Goal: Information Seeking & Learning: Learn about a topic

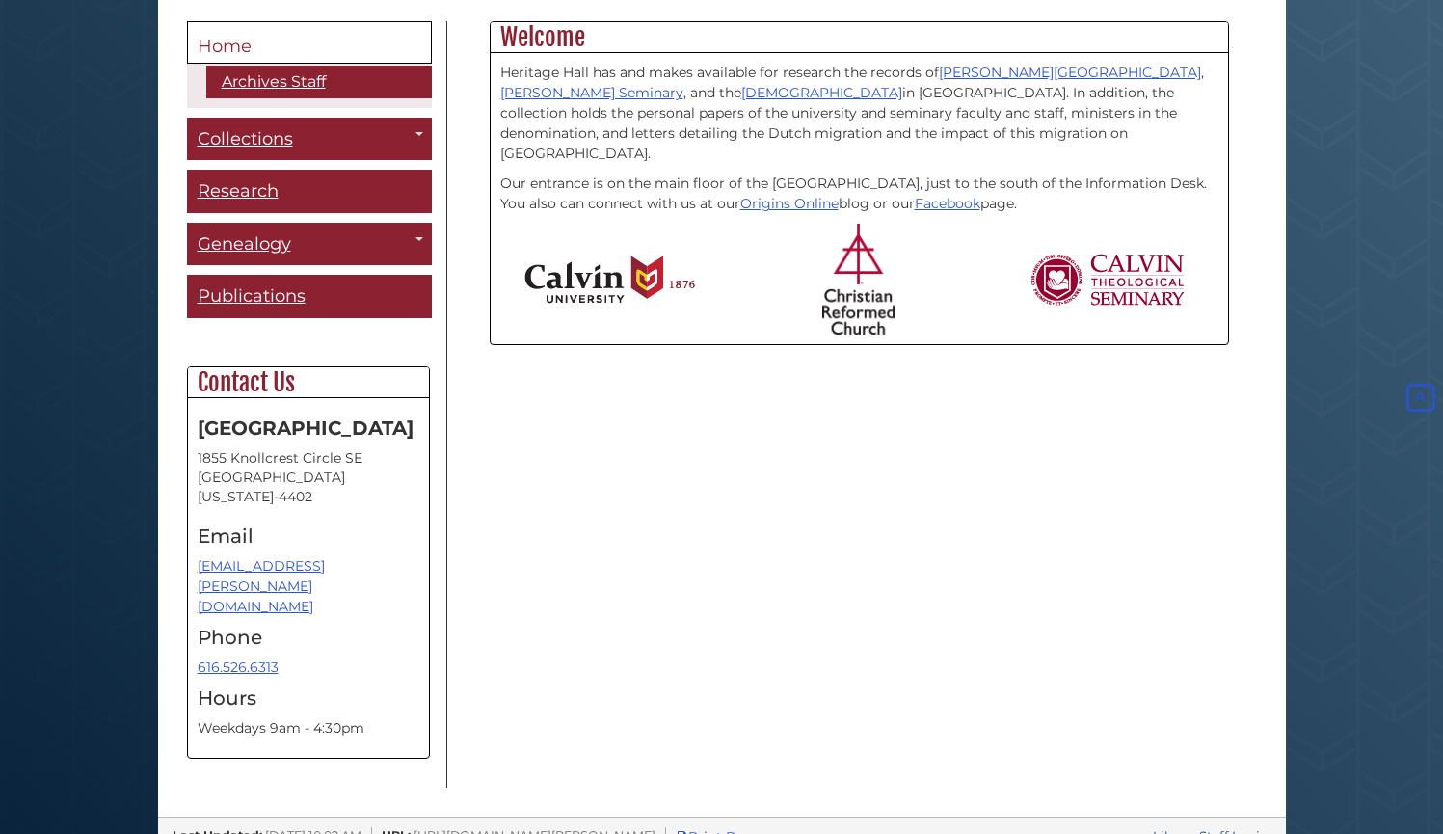
scroll to position [511, 0]
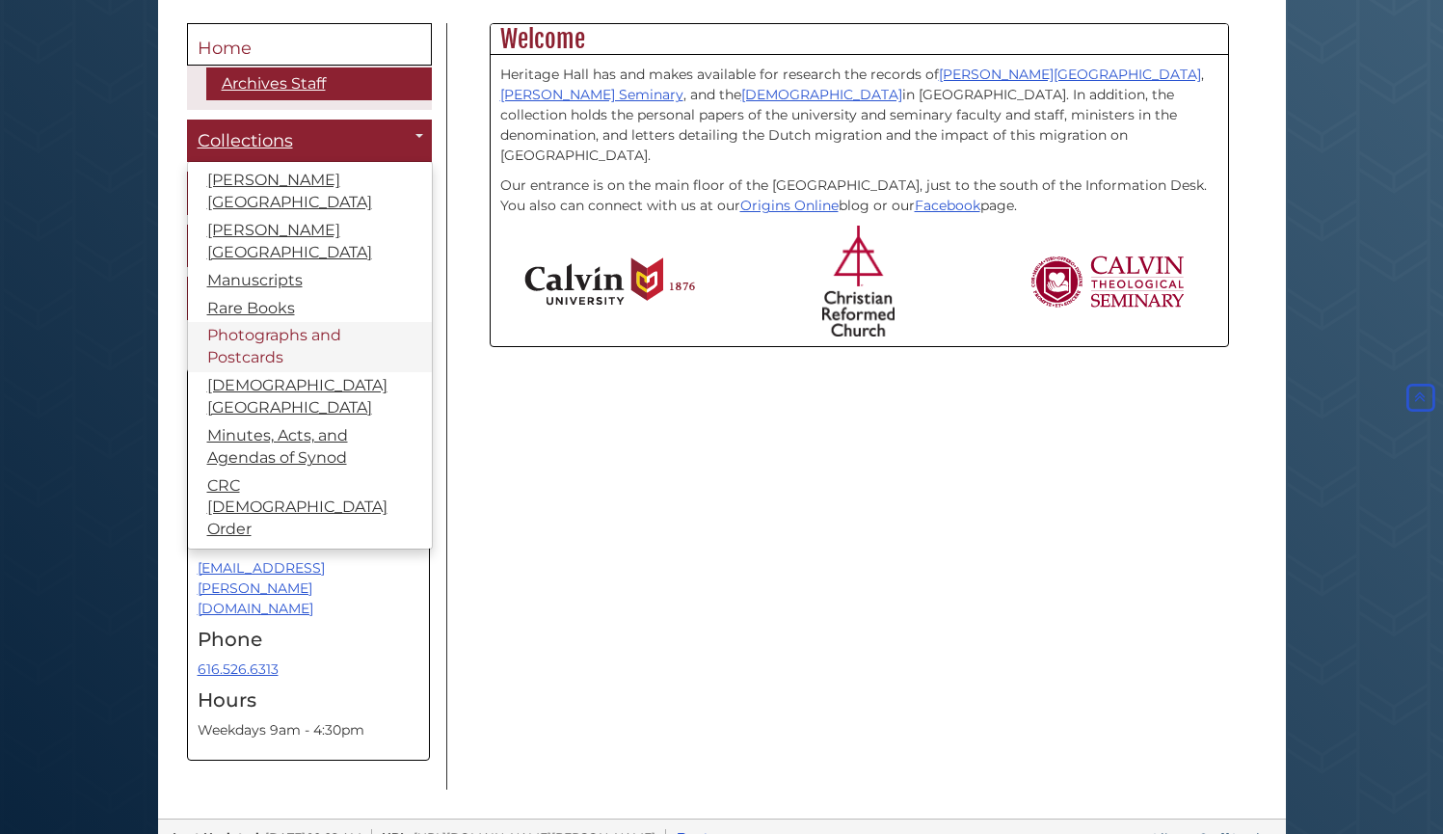
click at [338, 322] on link "Photographs and Postcards" at bounding box center [310, 347] width 244 height 50
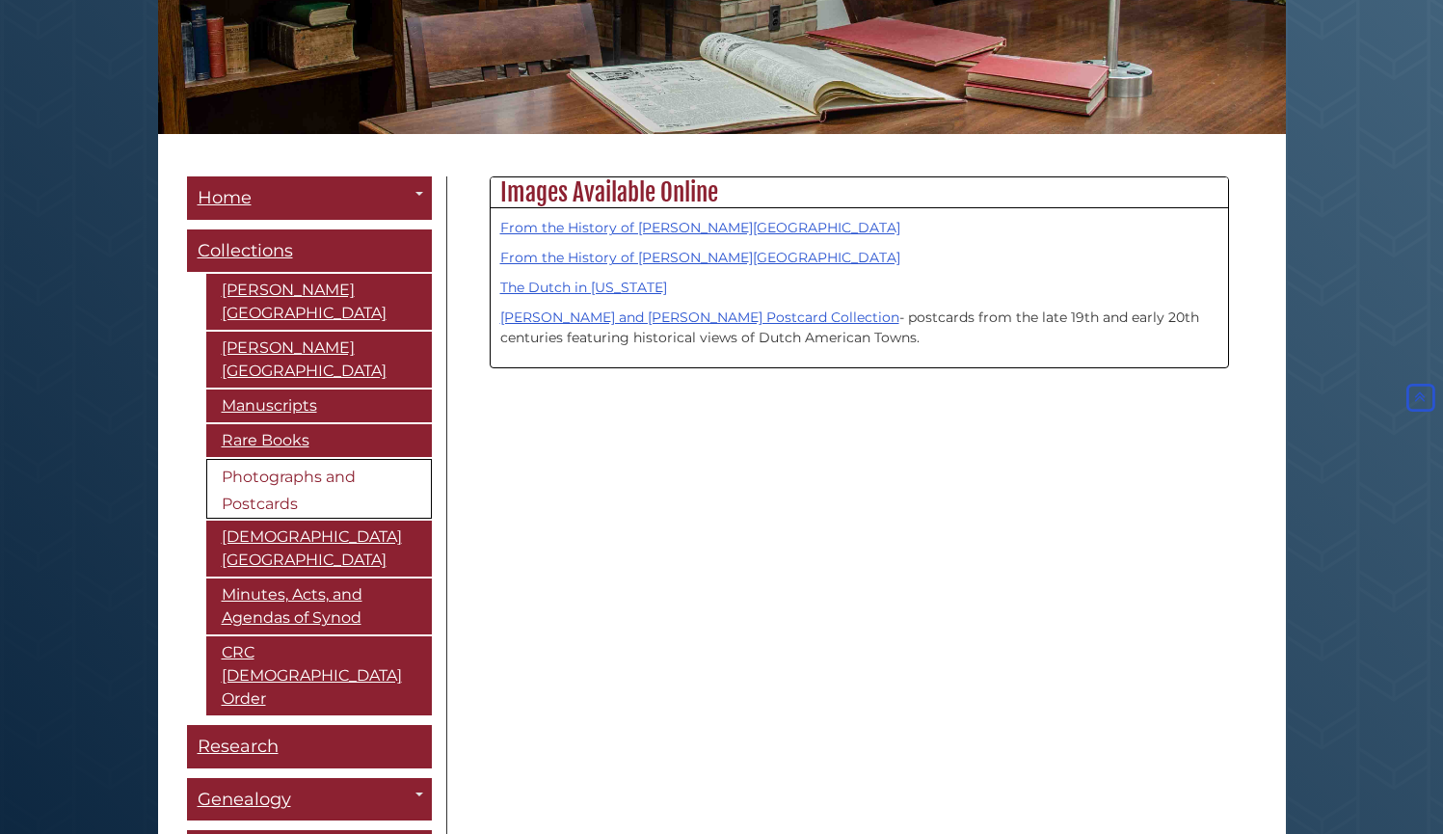
scroll to position [363, 0]
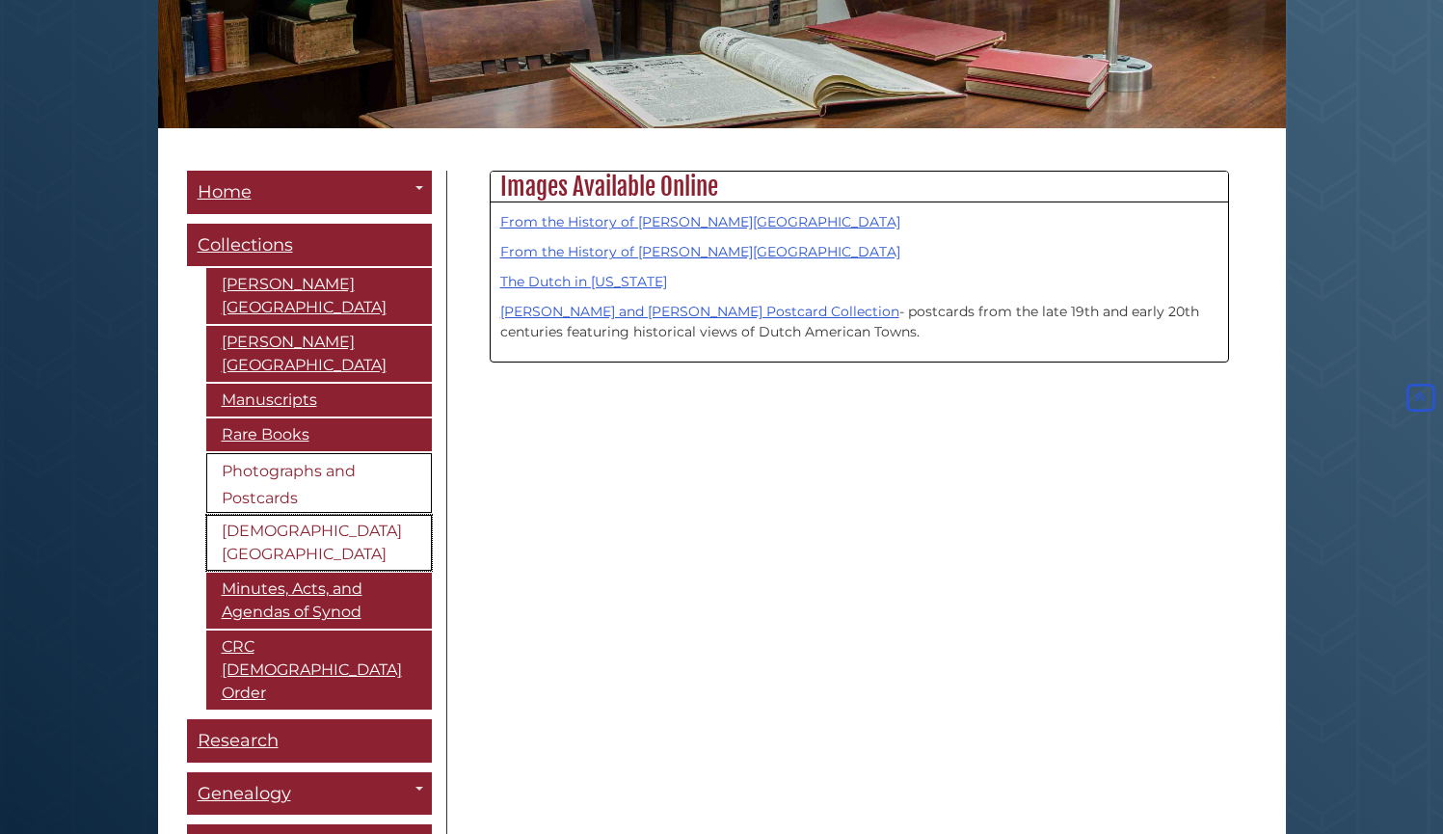
click at [400, 515] on link "[DEMOGRAPHIC_DATA][GEOGRAPHIC_DATA]" at bounding box center [319, 543] width 226 height 56
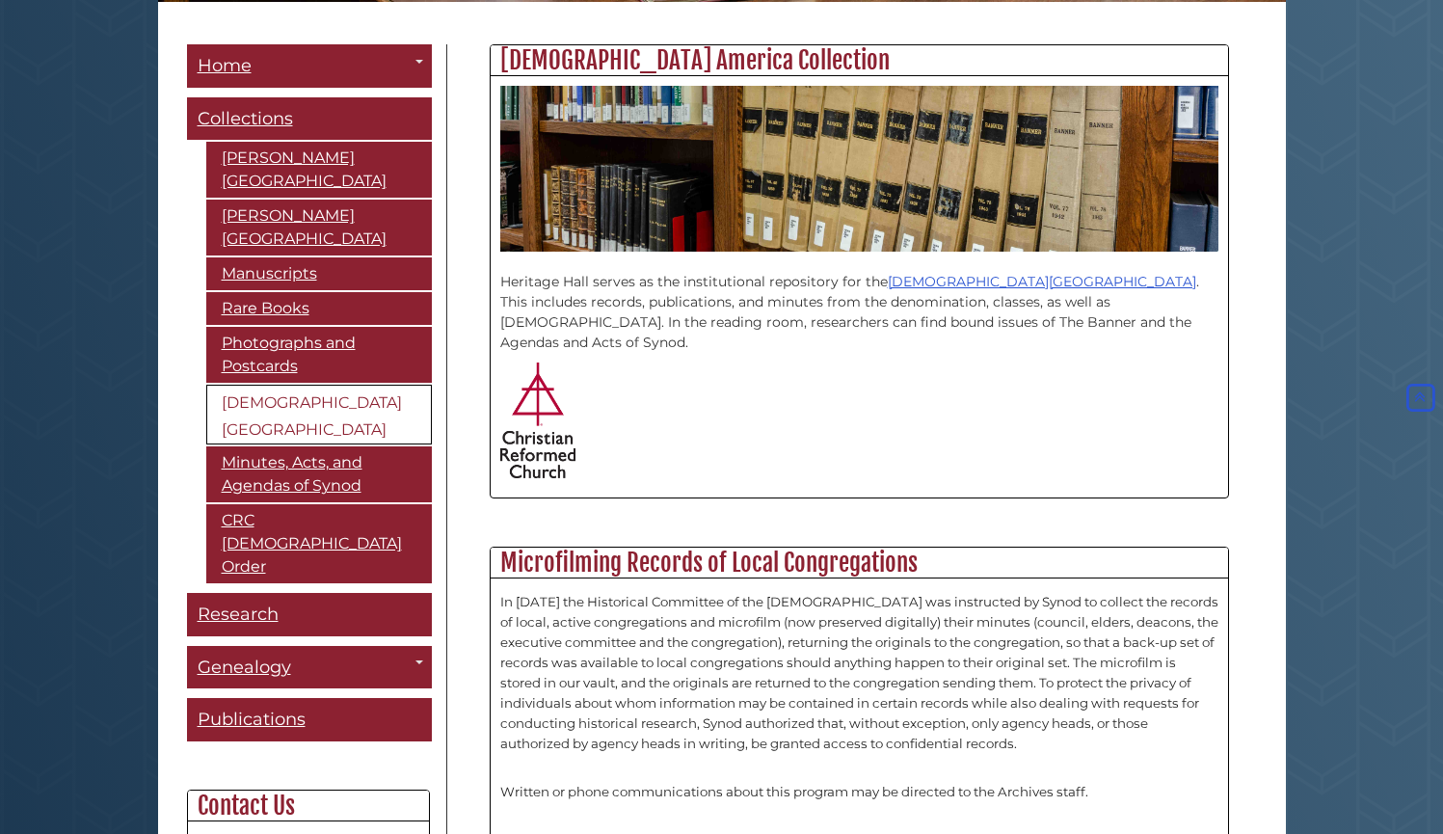
scroll to position [444, 0]
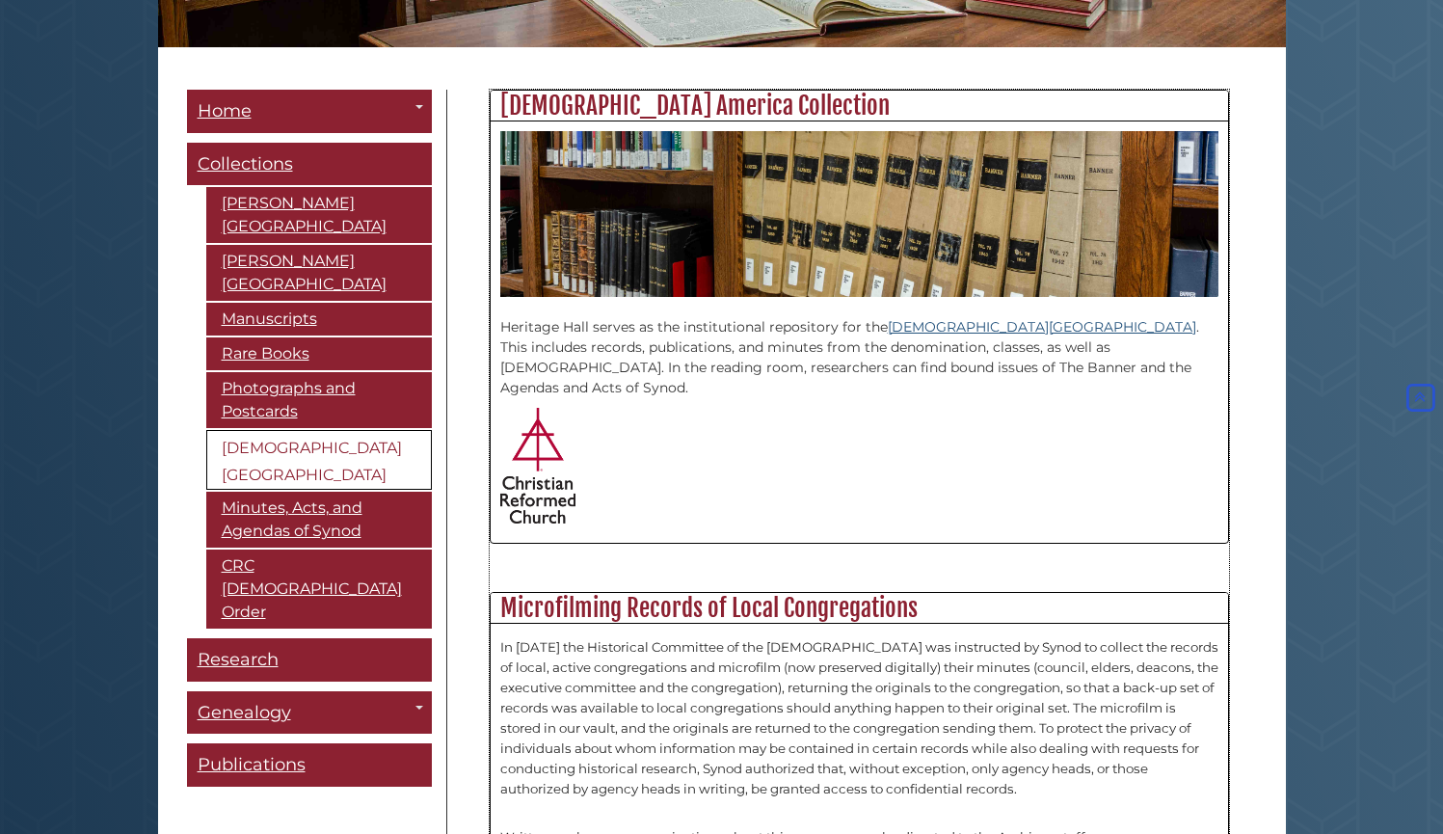
click at [1055, 324] on link "[DEMOGRAPHIC_DATA][GEOGRAPHIC_DATA]" at bounding box center [1042, 326] width 308 height 17
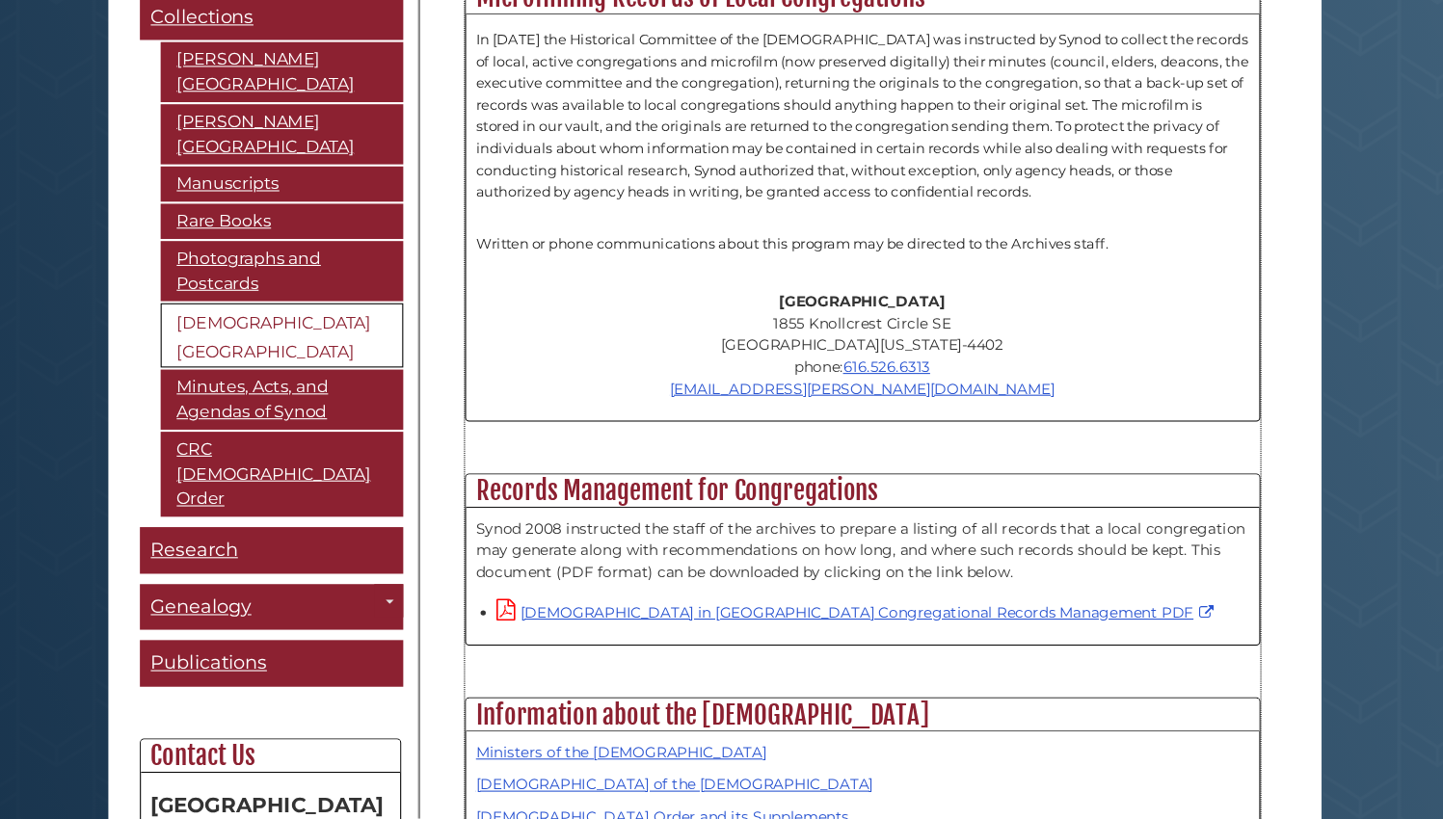
scroll to position [1006, 0]
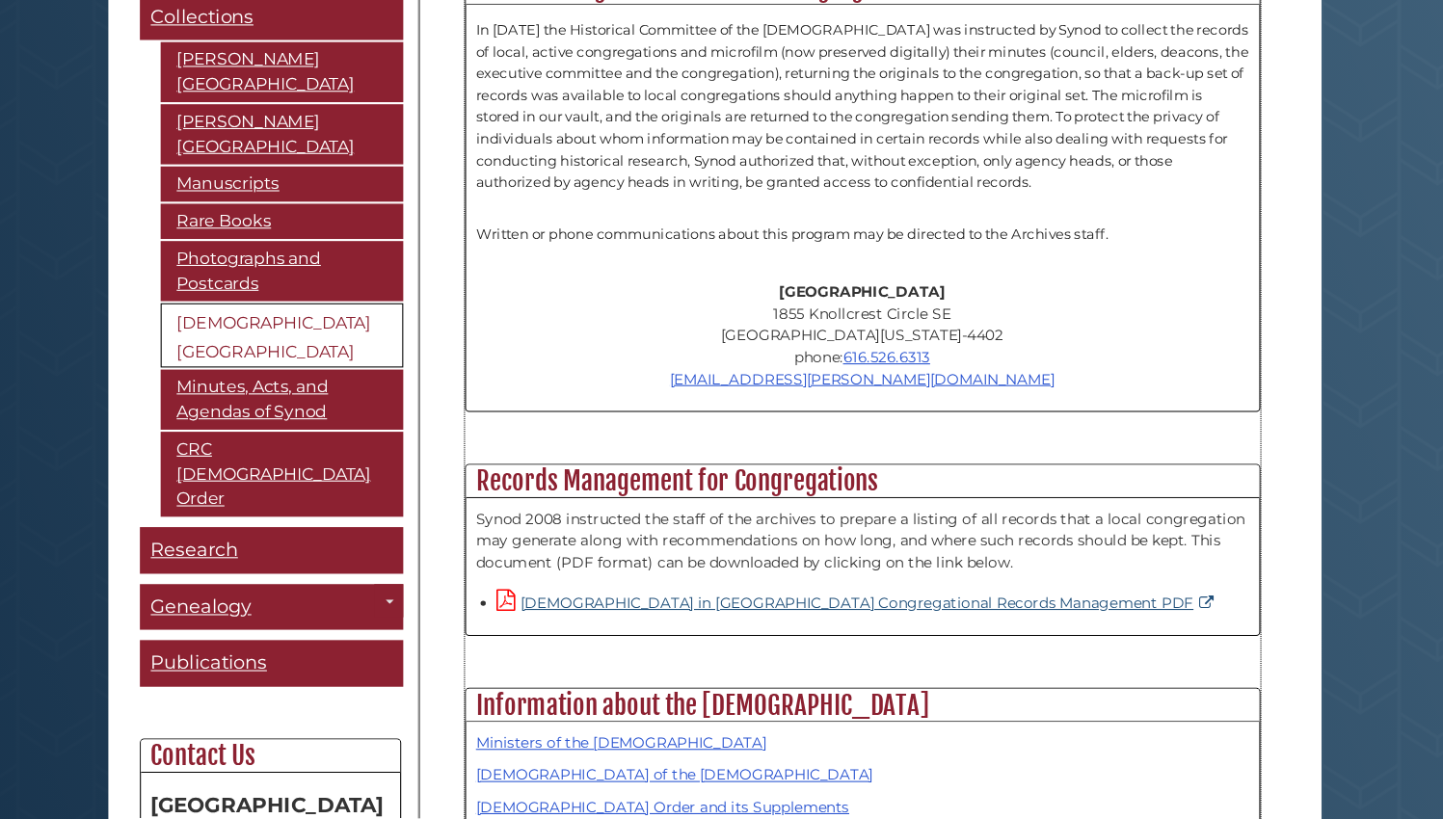
click at [636, 609] on link "[DEMOGRAPHIC_DATA] in [GEOGRAPHIC_DATA] Congregational Records Management PDF" at bounding box center [855, 617] width 671 height 17
click at [885, 93] on span "In [DATE] the Historical Committee of the [DEMOGRAPHIC_DATA] was instructed by …" at bounding box center [859, 155] width 718 height 157
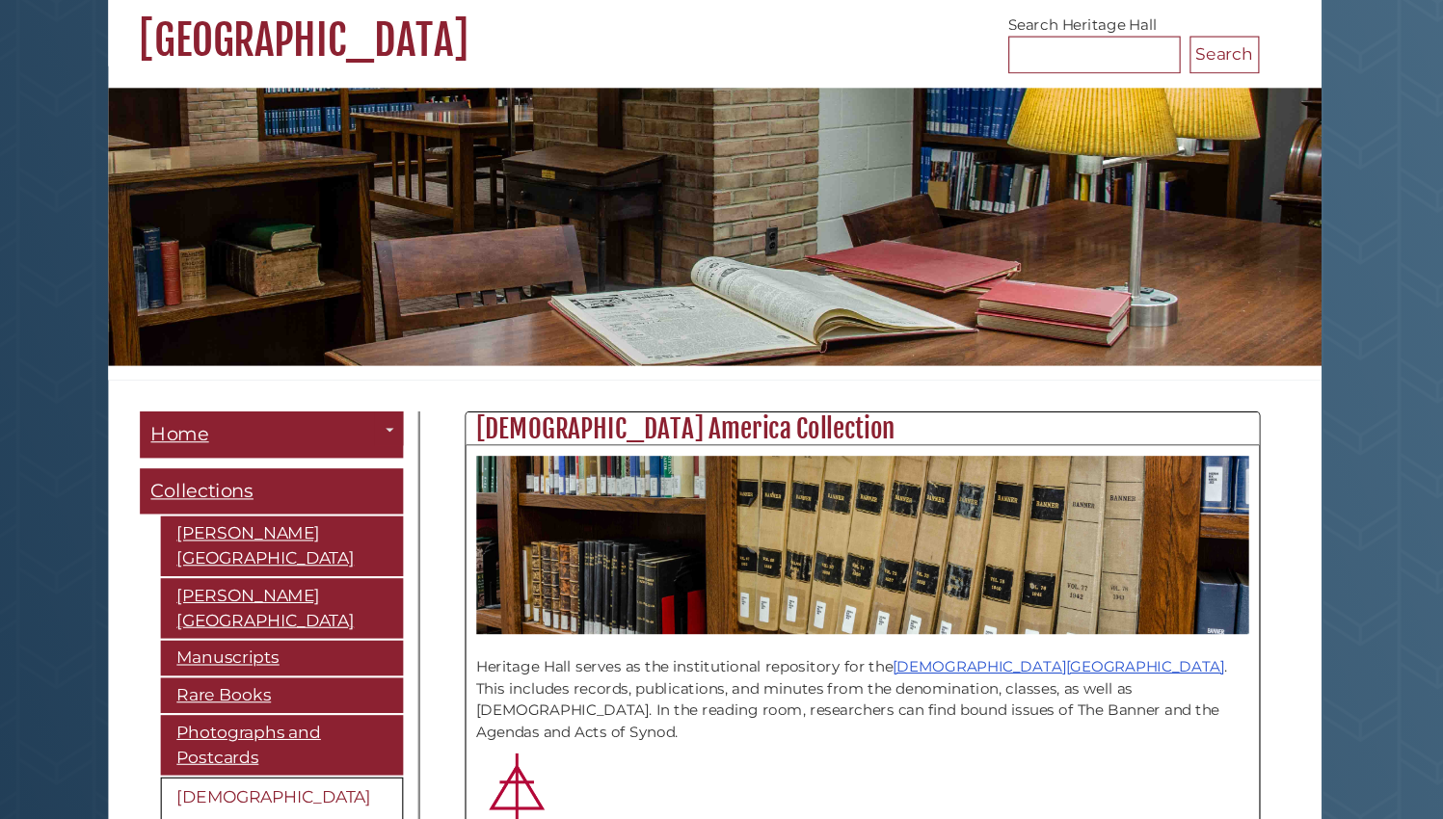
scroll to position [130, 0]
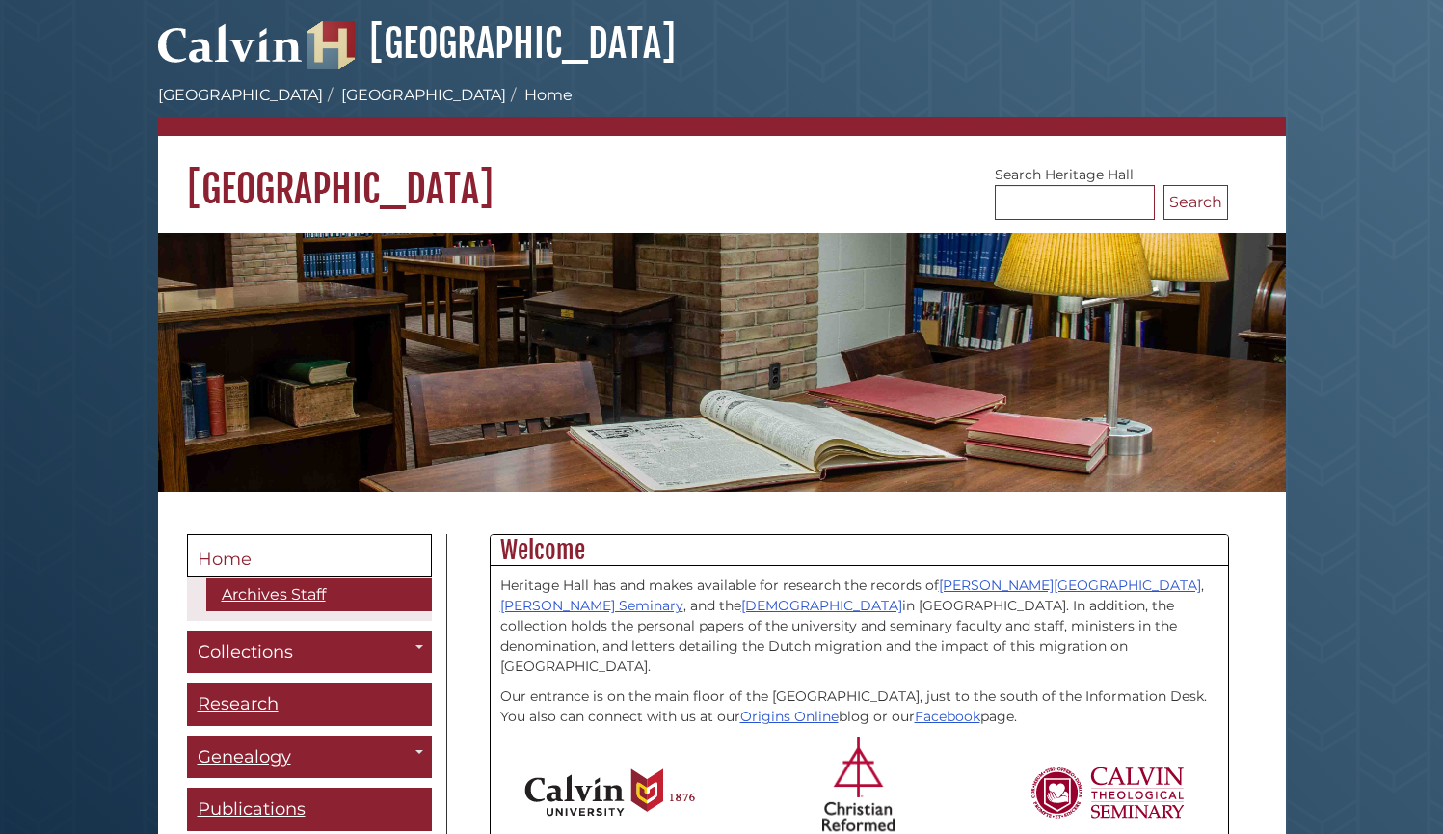
scroll to position [511, 0]
